Goal: Task Accomplishment & Management: Use online tool/utility

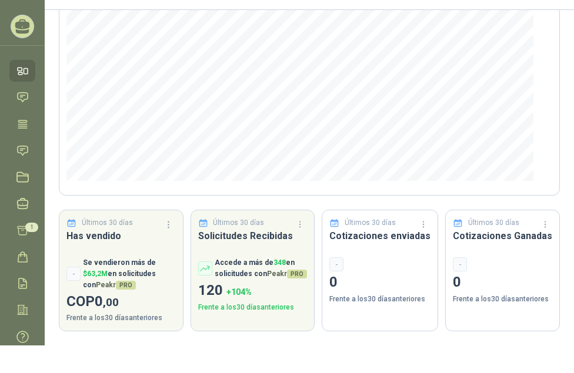
scroll to position [35, 0]
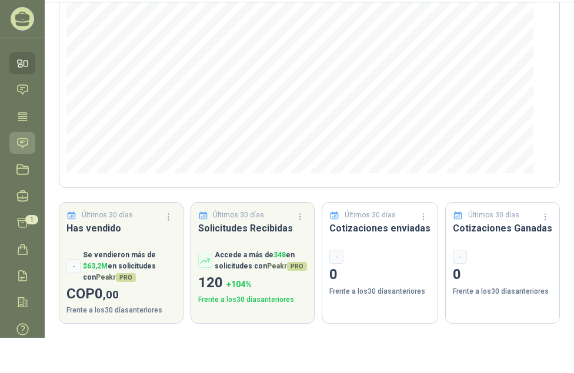
click at [22, 143] on icon at bounding box center [23, 142] width 10 height 9
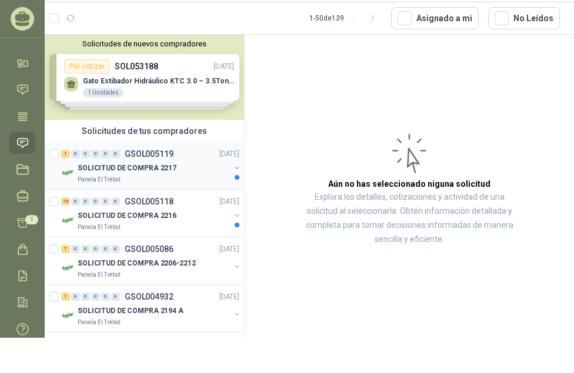
scroll to position [59, 0]
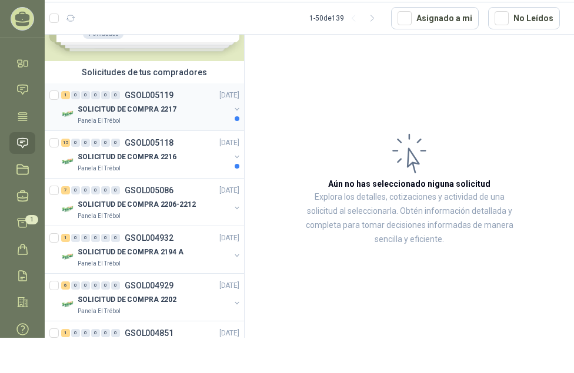
click at [156, 110] on p "SOLICITUD DE COMPRA 2217" at bounding box center [127, 109] width 99 height 11
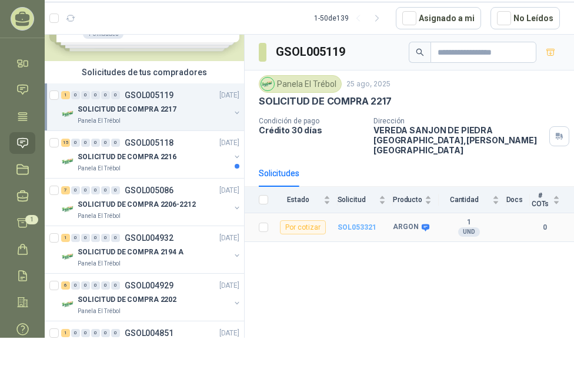
click at [346, 223] on b "SOL053321" at bounding box center [357, 227] width 39 height 8
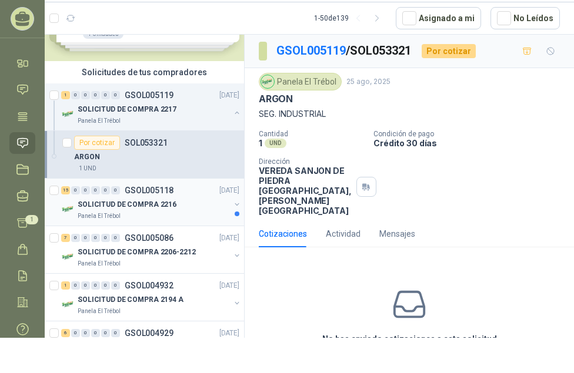
click at [135, 203] on p "SOLICITUD DE COMPRA 2216" at bounding box center [127, 204] width 99 height 11
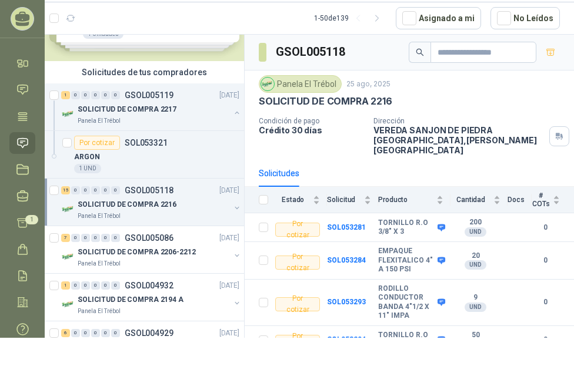
click at [139, 198] on div "SOLICITUD DE COMPRA 2216" at bounding box center [154, 205] width 152 height 14
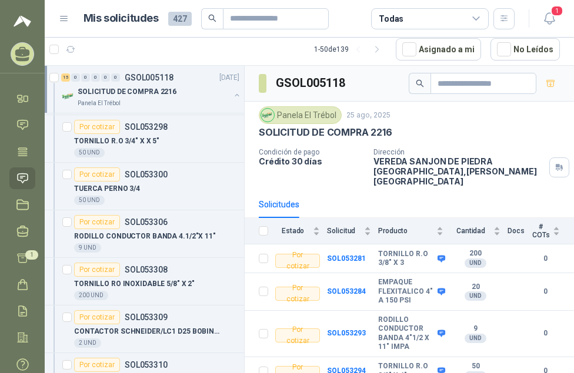
scroll to position [470, 0]
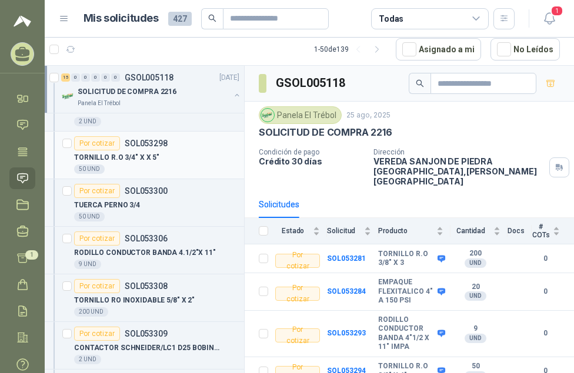
click at [133, 151] on div "TORNILLO R.O 3/4" X X 5"" at bounding box center [156, 158] width 165 height 14
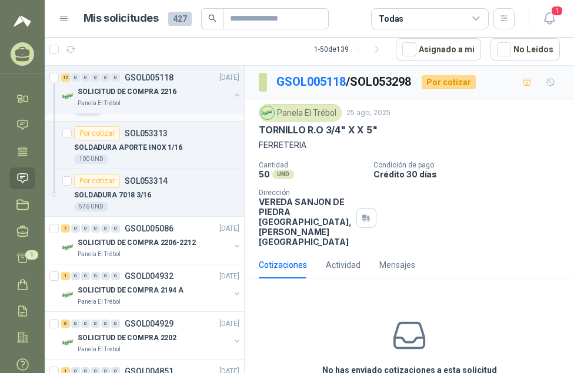
scroll to position [823, 0]
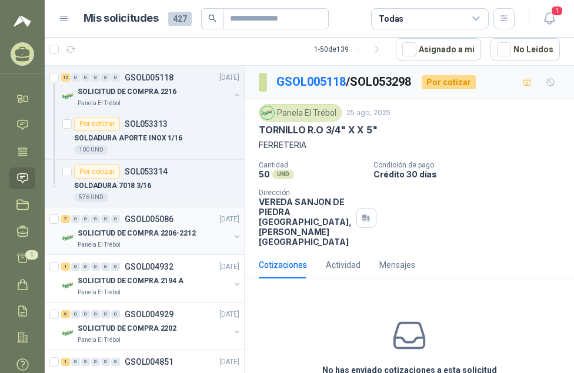
click at [159, 233] on p "SOLICITUD DE COMPRA 2206-2212" at bounding box center [137, 233] width 118 height 11
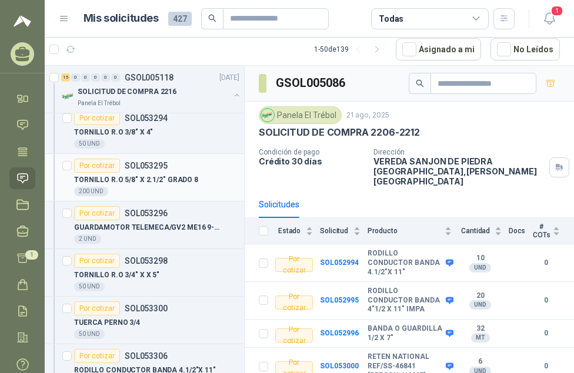
click at [137, 171] on div "Por cotizar SOL053295" at bounding box center [121, 166] width 94 height 14
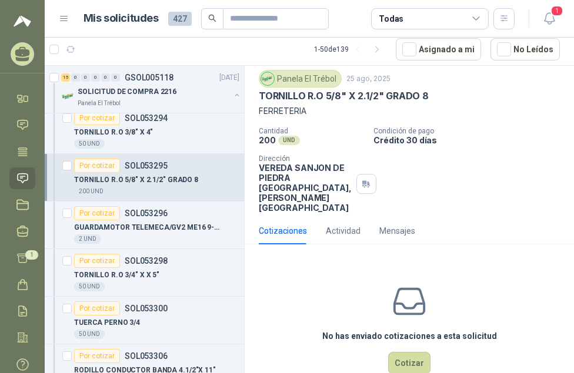
scroll to position [55, 0]
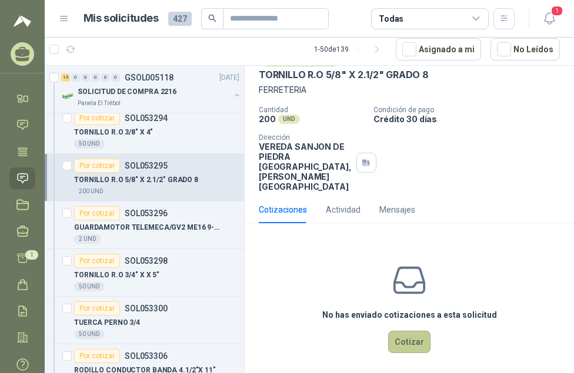
click at [391, 334] on button "Cotizar" at bounding box center [409, 342] width 42 height 22
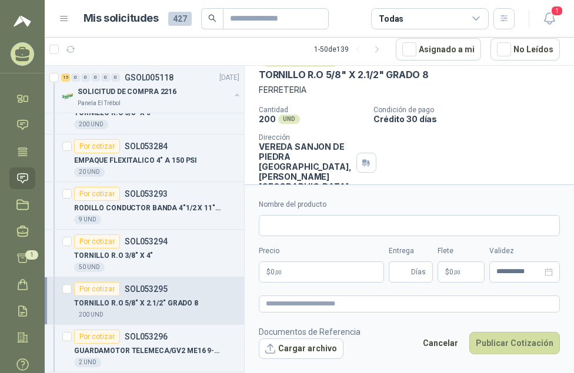
scroll to position [235, 0]
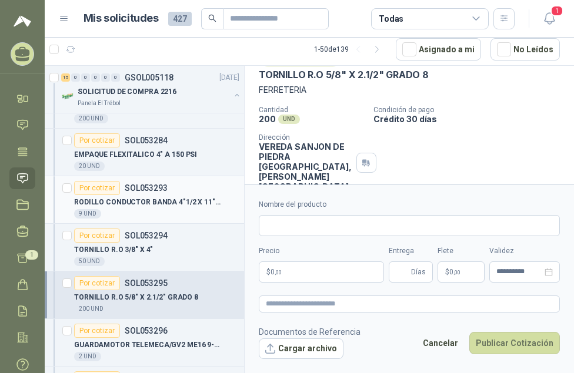
click at [134, 203] on p "RODILLO CONDUCTOR BANDA 4"1/2 X 11" IMPA" at bounding box center [147, 202] width 146 height 11
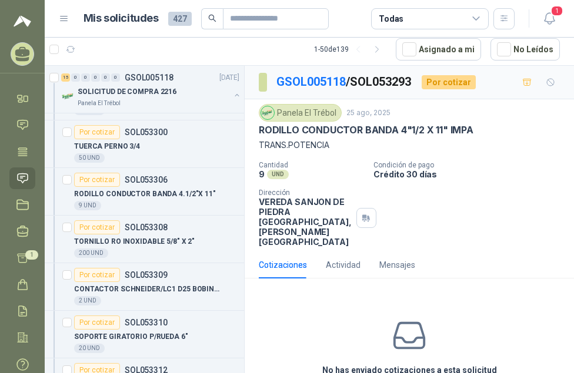
scroll to position [588, 0]
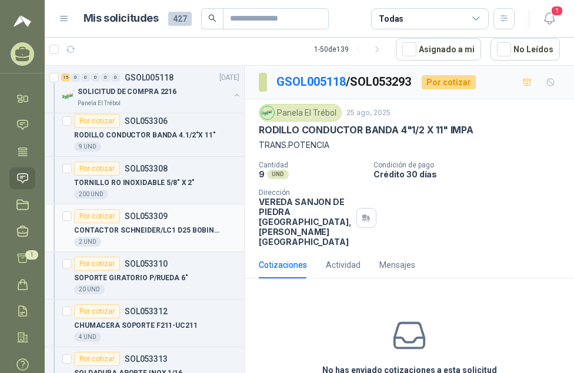
click at [139, 232] on p "CONTACTOR SCHNEIDER/LC1 D25 BOBINA 220 V" at bounding box center [147, 230] width 146 height 11
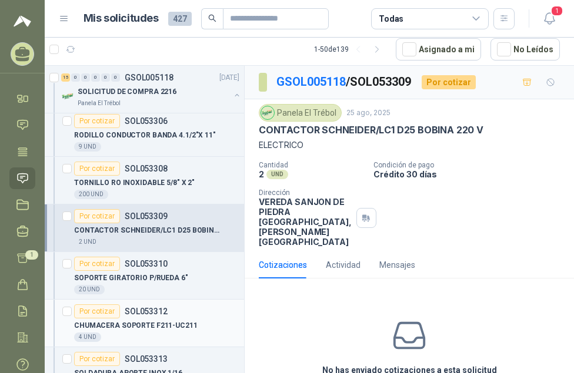
click at [140, 323] on p "CHUMACERA SOPORTE F211-UC211" at bounding box center [136, 326] width 124 height 11
